Goal: Communication & Community: Answer question/provide support

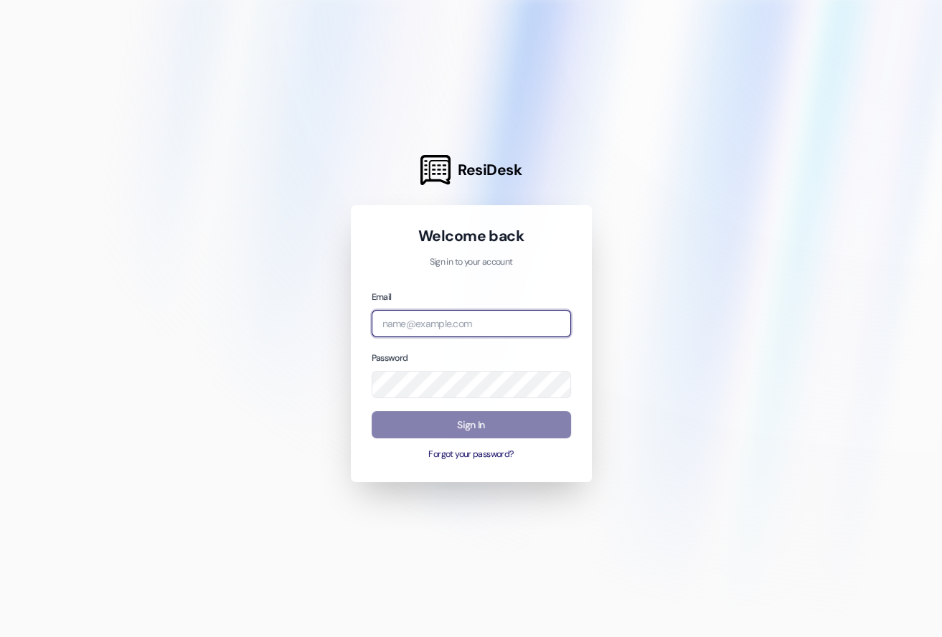
type input "[PERSON_NAME][EMAIL_ADDRESS][DOMAIN_NAME]"
click at [358, 457] on div "Welcome back Sign in to your account Email [PERSON_NAME][EMAIL_ADDRESS][DOMAIN_…" at bounding box center [471, 343] width 241 height 277
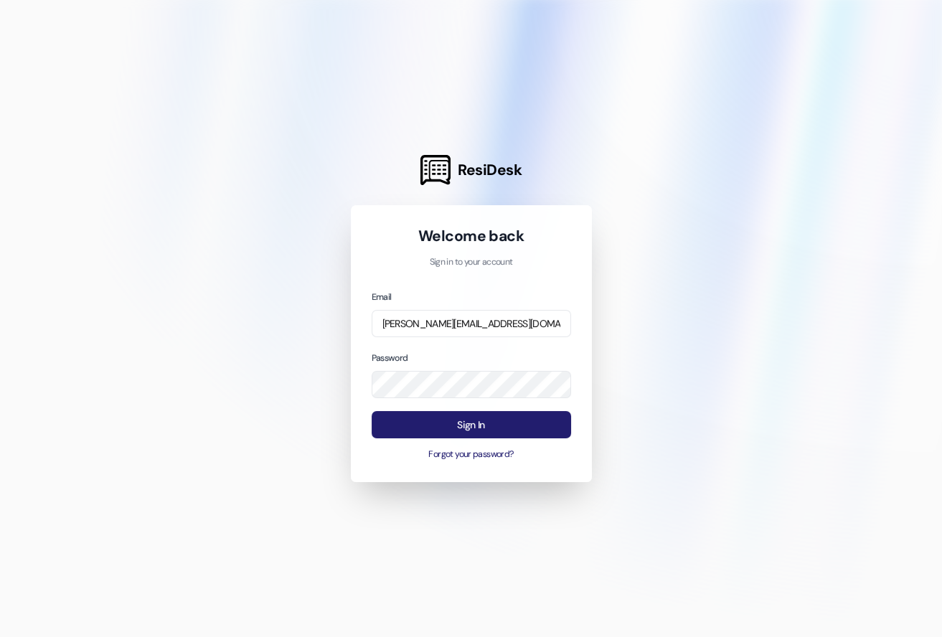
click at [418, 422] on button "Sign In" at bounding box center [472, 425] width 200 height 28
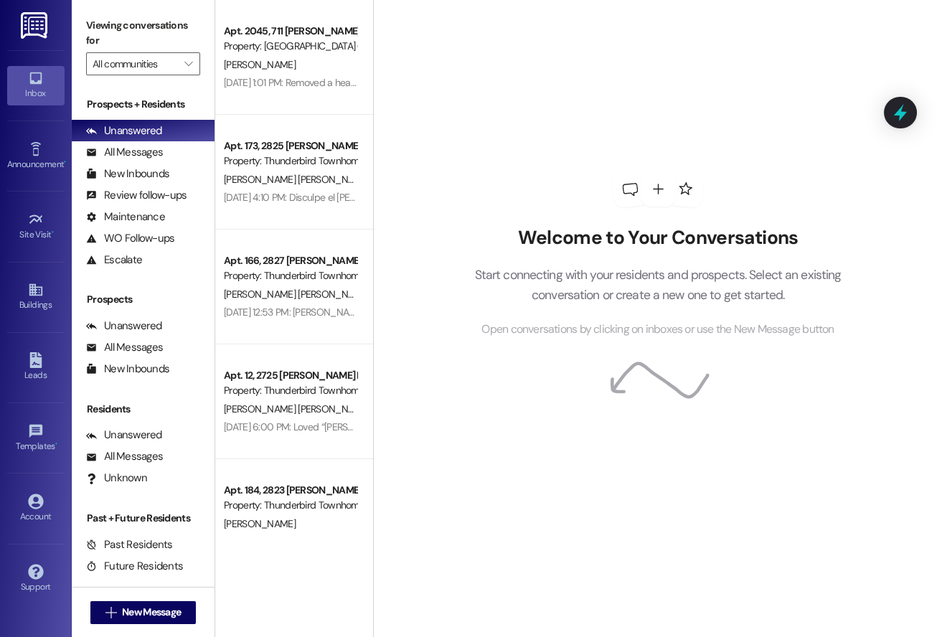
click at [463, 71] on div "Welcome to Your Conversations Start connecting with your residents and prospect…" at bounding box center [658, 255] width 431 height 510
click at [477, 103] on div "Welcome to Your Conversations Start connecting with your residents and prospect…" at bounding box center [658, 255] width 431 height 510
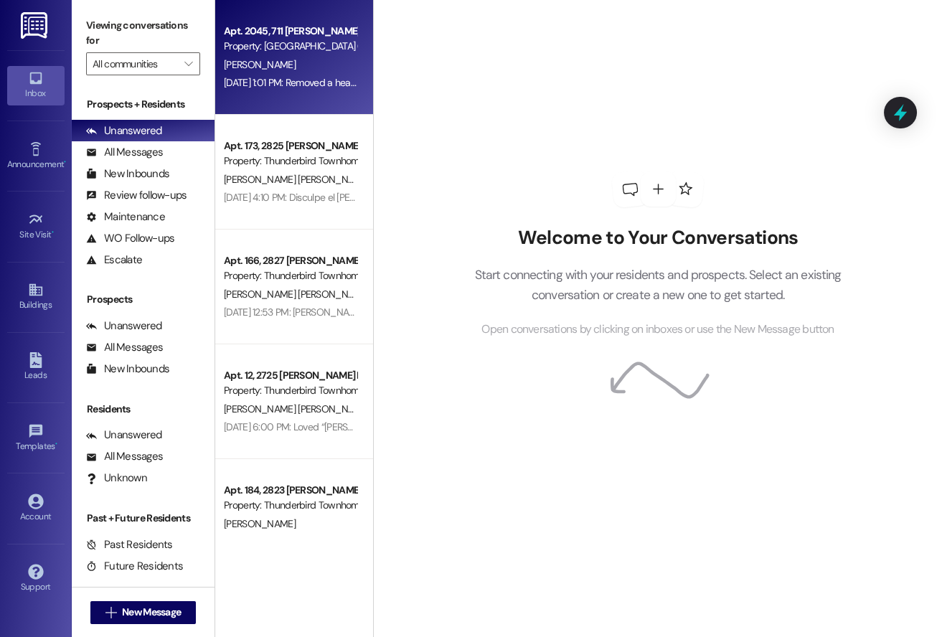
click at [263, 90] on div "[DATE] 1:01 PM: Removed a heart from “ ([GEOGRAPHIC_DATA] (4027)): Good morning…" at bounding box center [291, 83] width 136 height 18
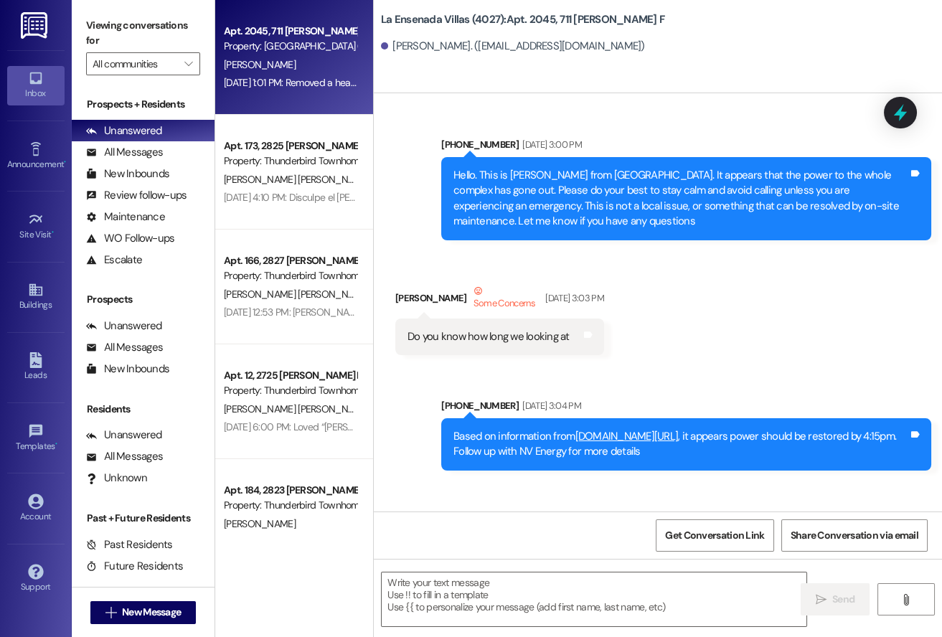
scroll to position [19934, 0]
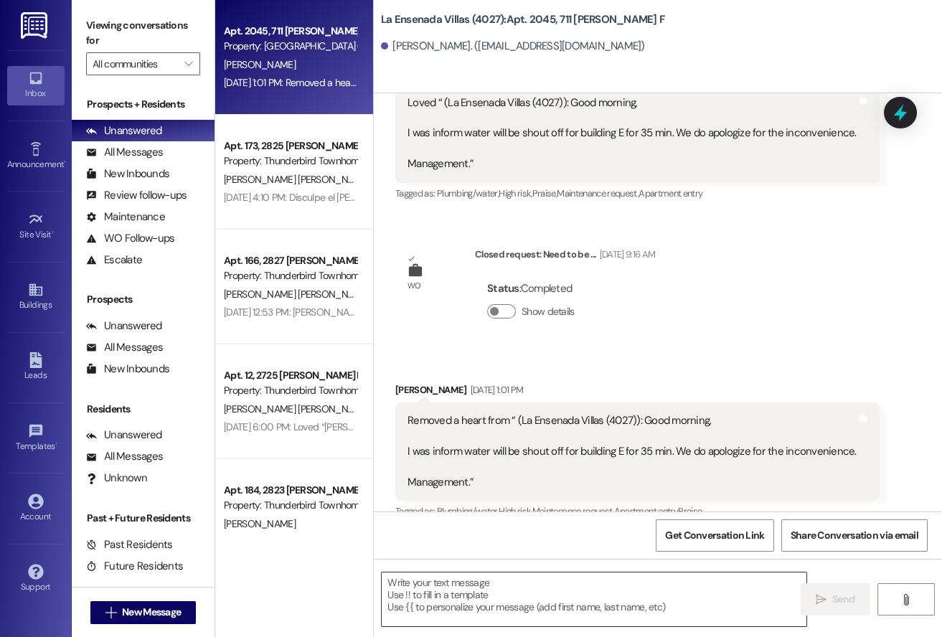
click at [459, 593] on textarea at bounding box center [594, 600] width 425 height 54
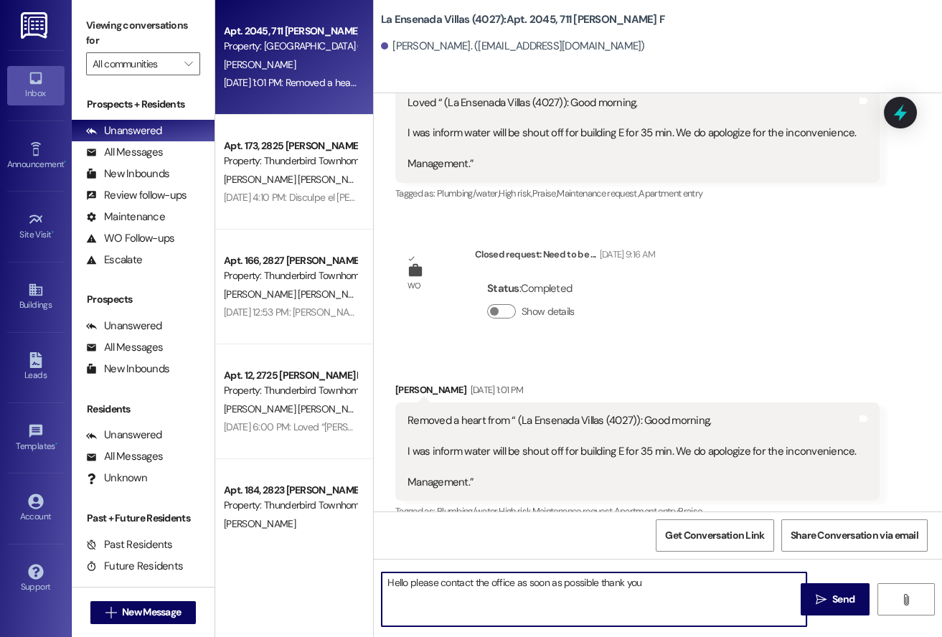
type textarea "Hello please contact the office as soon as possible thank you"
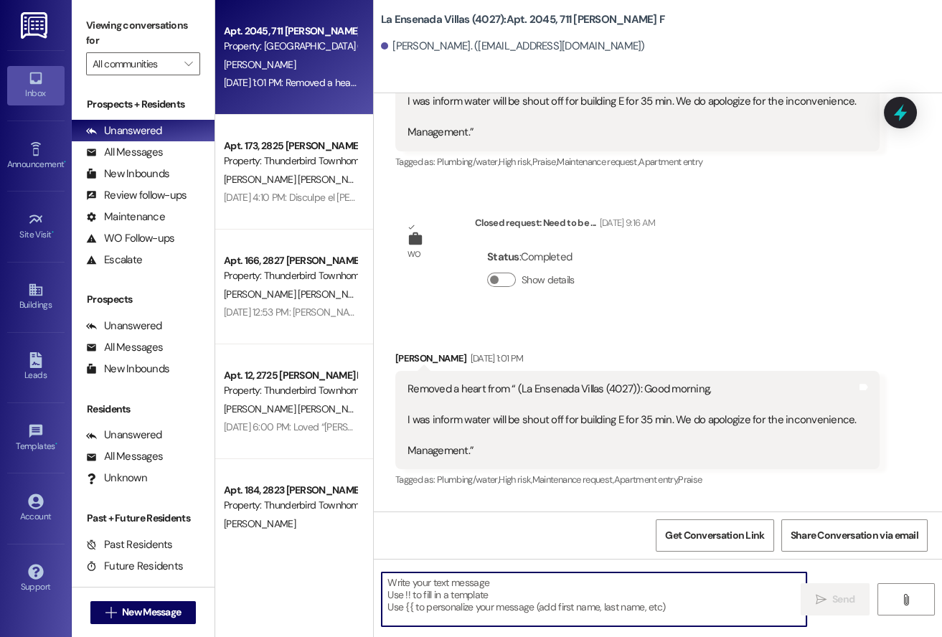
scroll to position [20034, 0]
